Goal: Navigation & Orientation: Find specific page/section

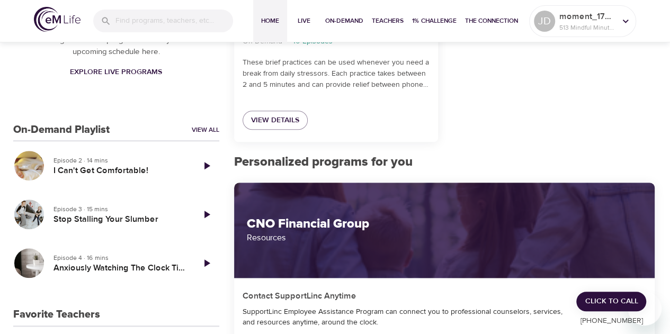
scroll to position [319, 0]
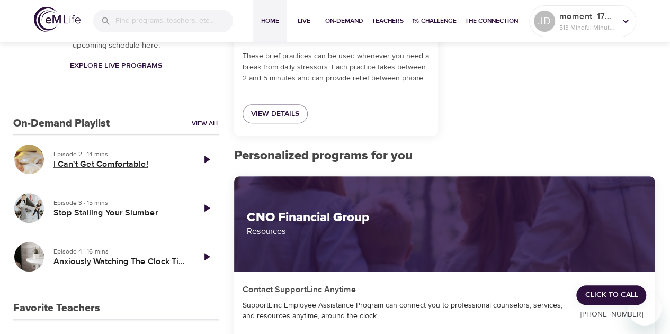
click at [91, 163] on h5 "I Can't Get Comfortable!" at bounding box center [120, 164] width 132 height 11
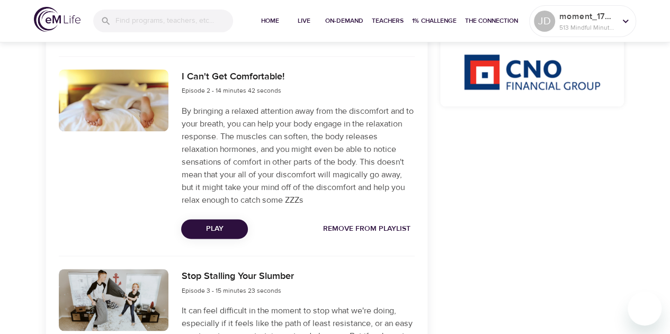
scroll to position [564, 0]
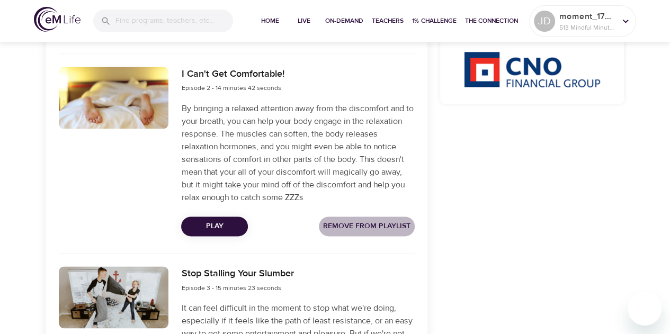
click at [367, 230] on span "Remove from Playlist" at bounding box center [366, 226] width 87 height 13
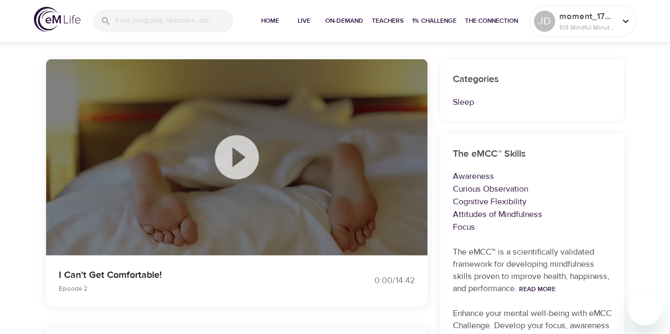
scroll to position [71, 0]
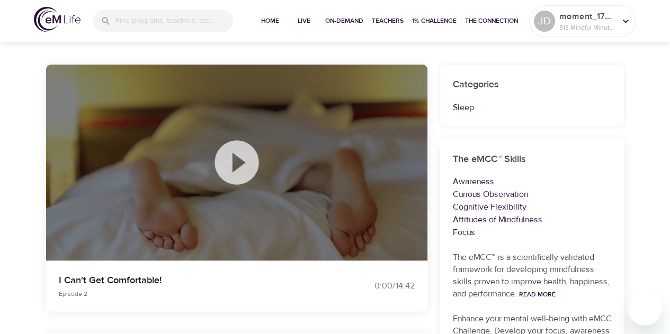
click at [237, 157] on icon at bounding box center [236, 162] width 53 height 53
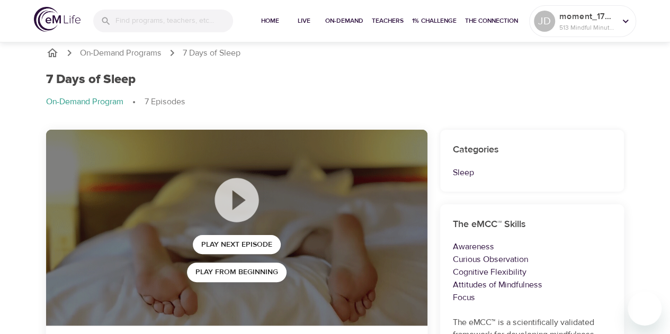
scroll to position [0, 0]
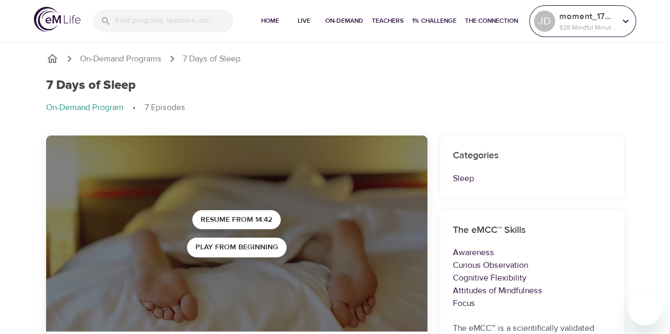
click at [627, 23] on icon at bounding box center [626, 21] width 12 height 12
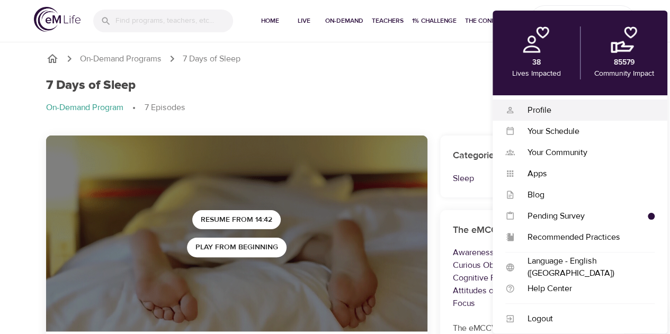
click at [540, 110] on div "Profile" at bounding box center [585, 110] width 140 height 12
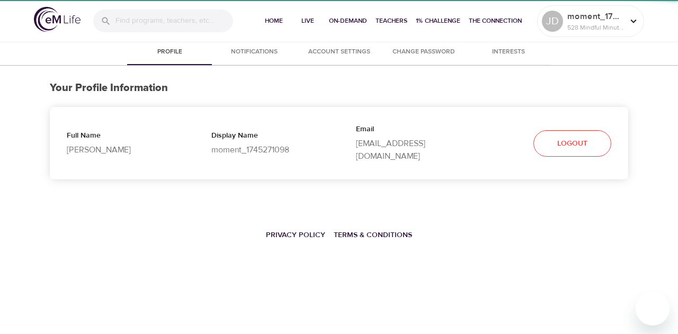
select select "10"
